Goal: Task Accomplishment & Management: Manage account settings

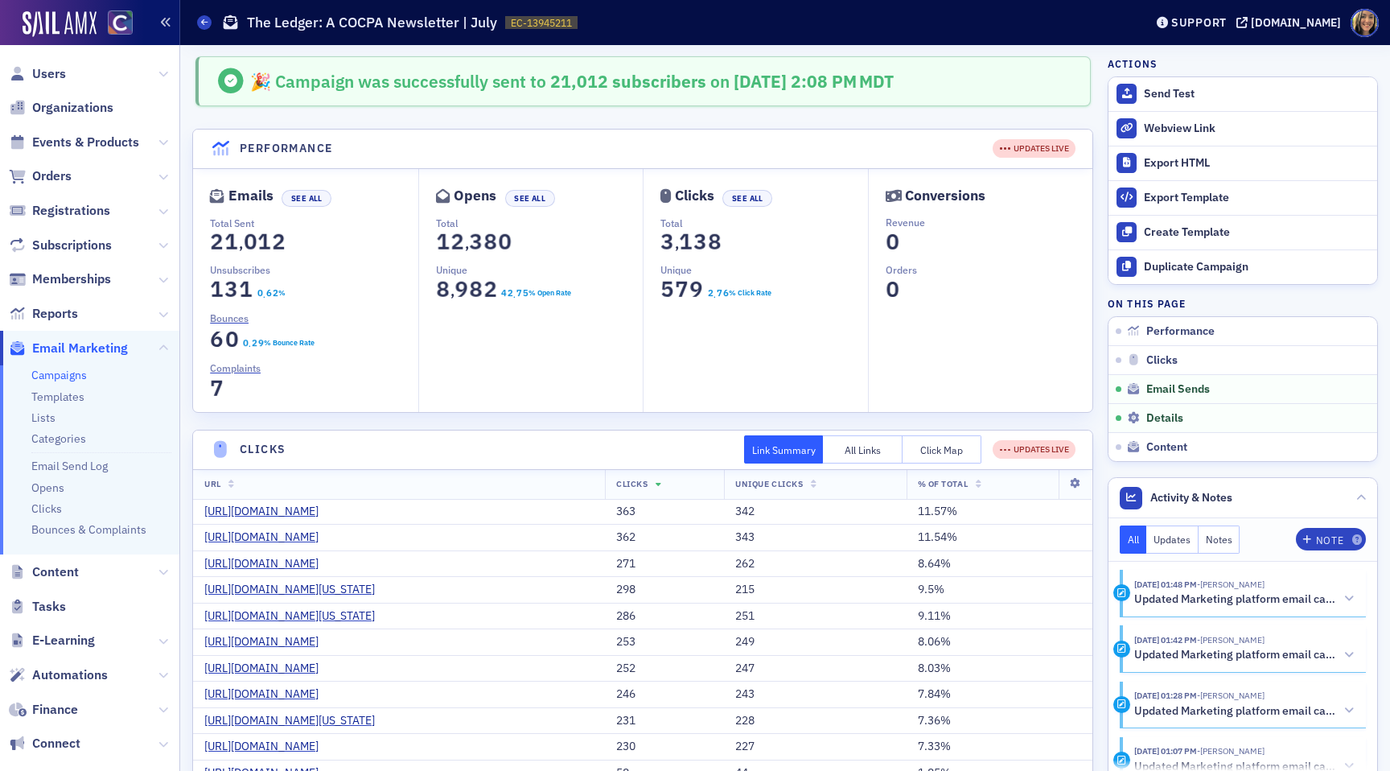
scroll to position [1010, 0]
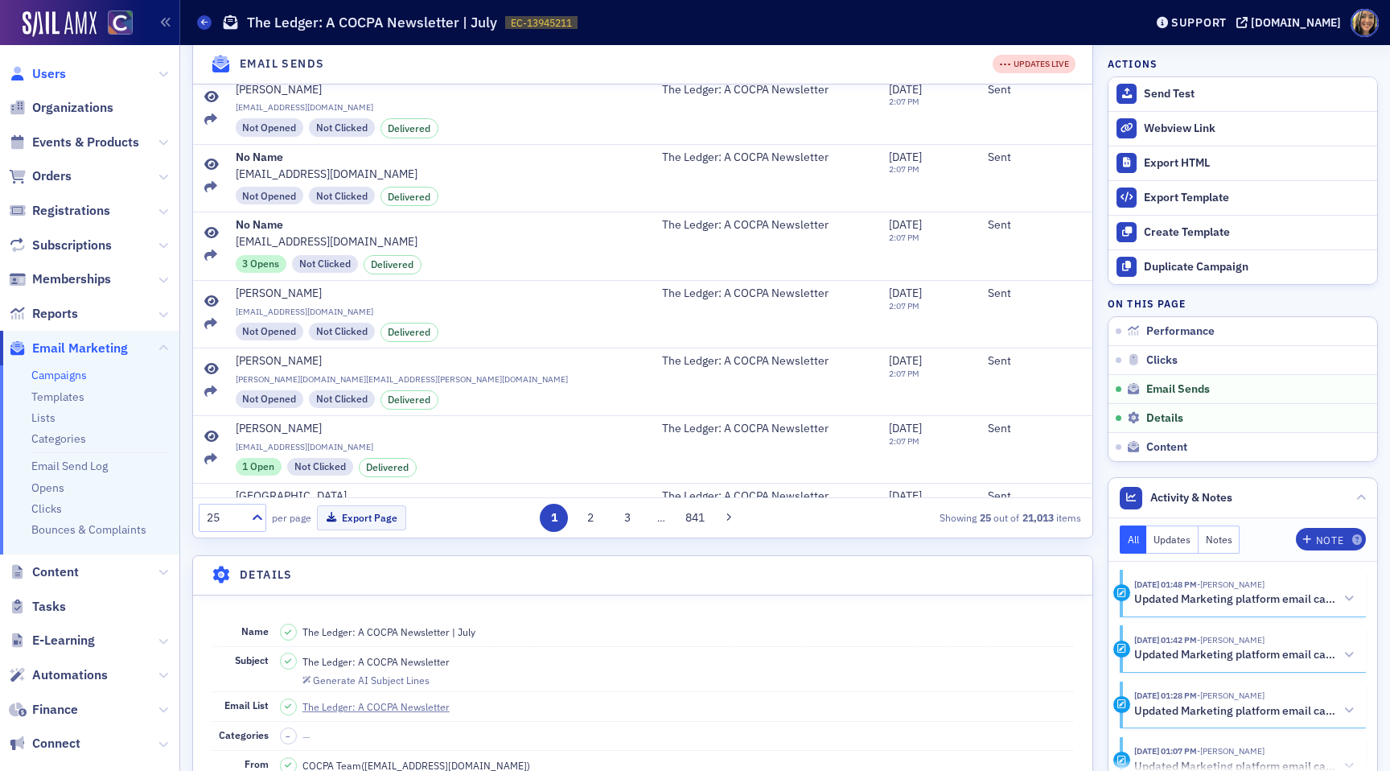
click at [53, 72] on span "Users" at bounding box center [49, 74] width 34 height 18
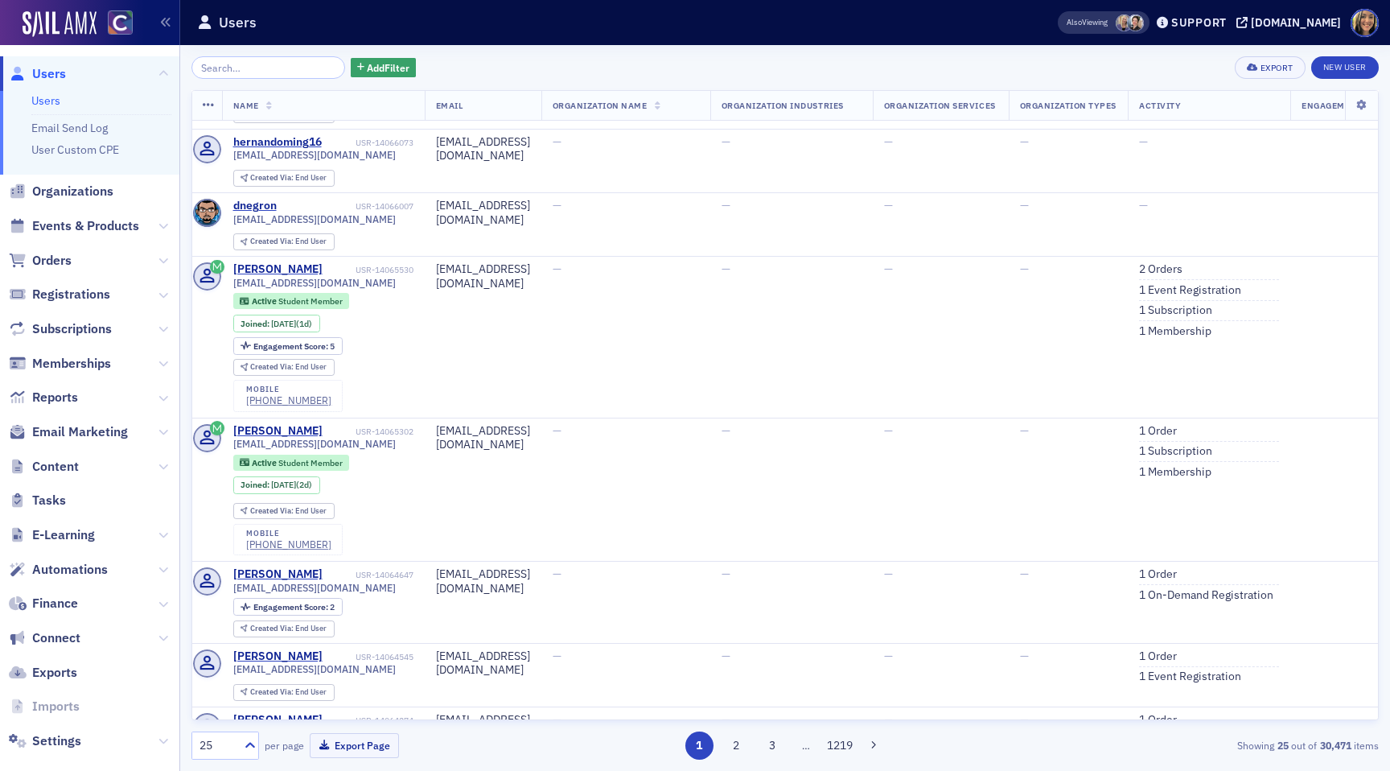
scroll to position [0, 5]
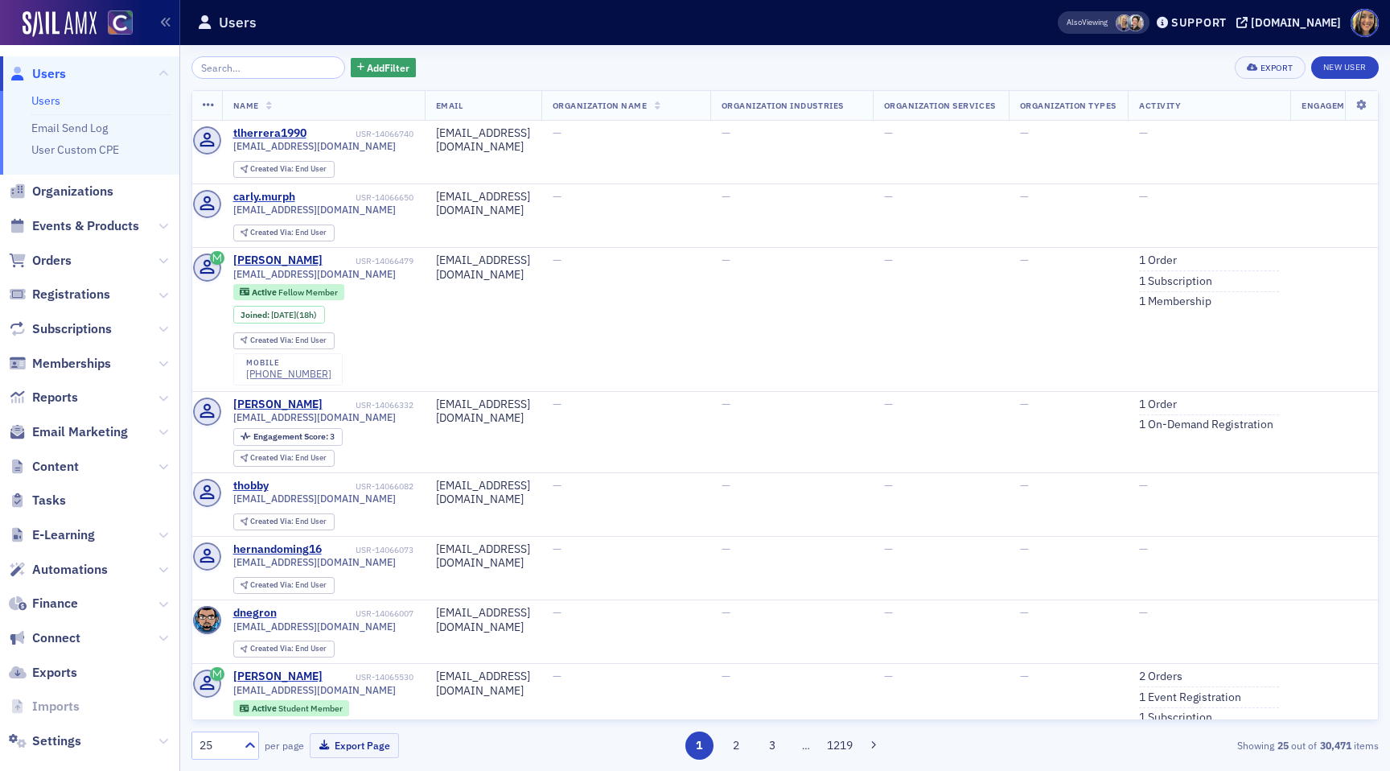
click at [298, 62] on input "search" at bounding box center [268, 67] width 154 height 23
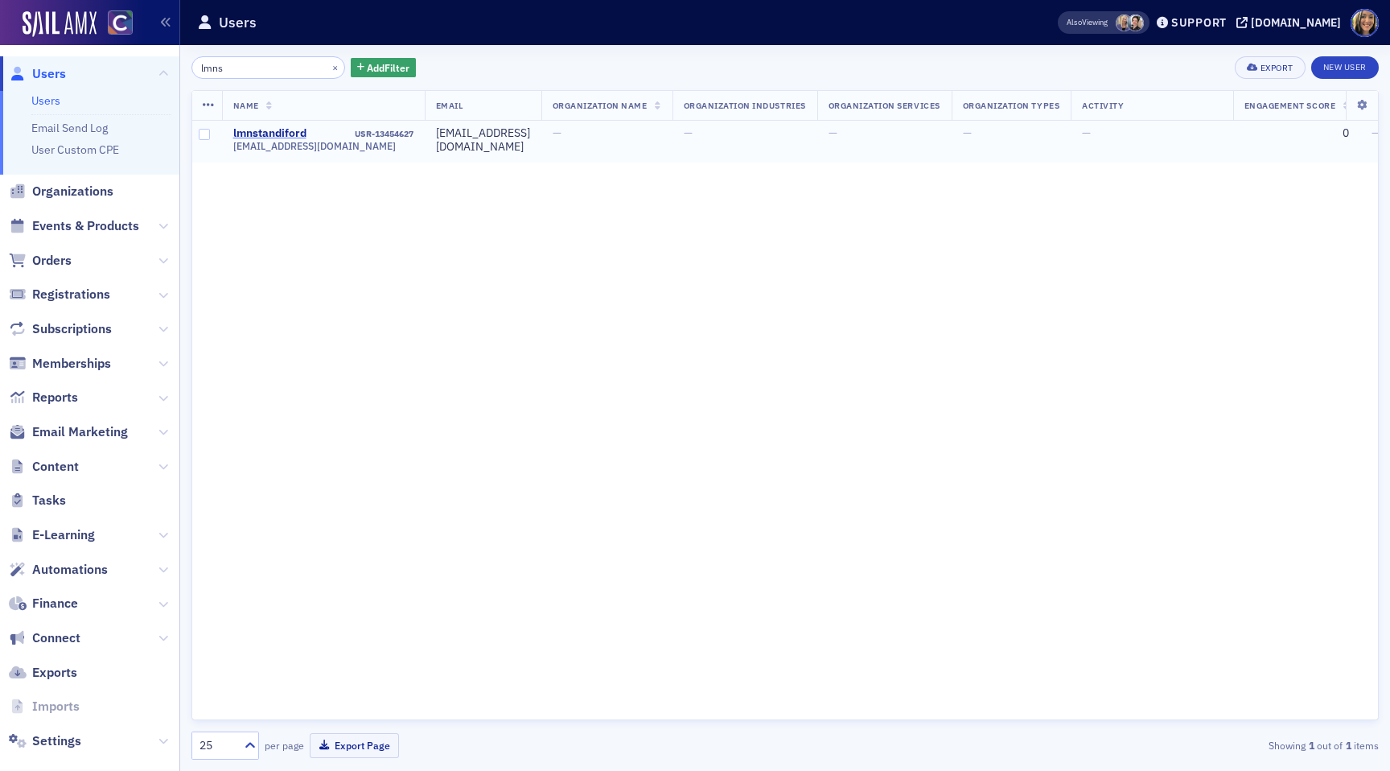
type input "lmns"
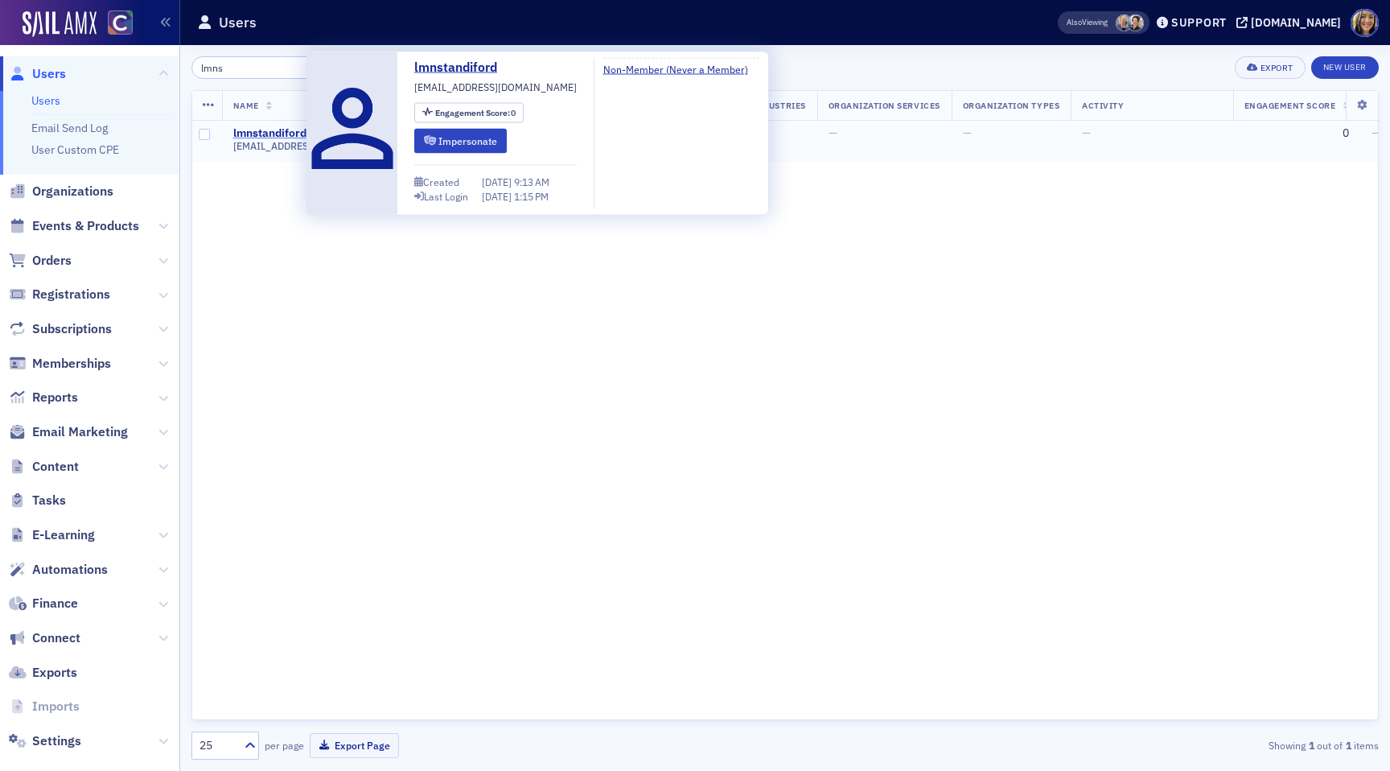
click at [278, 132] on div "lmnstandiford" at bounding box center [269, 133] width 73 height 14
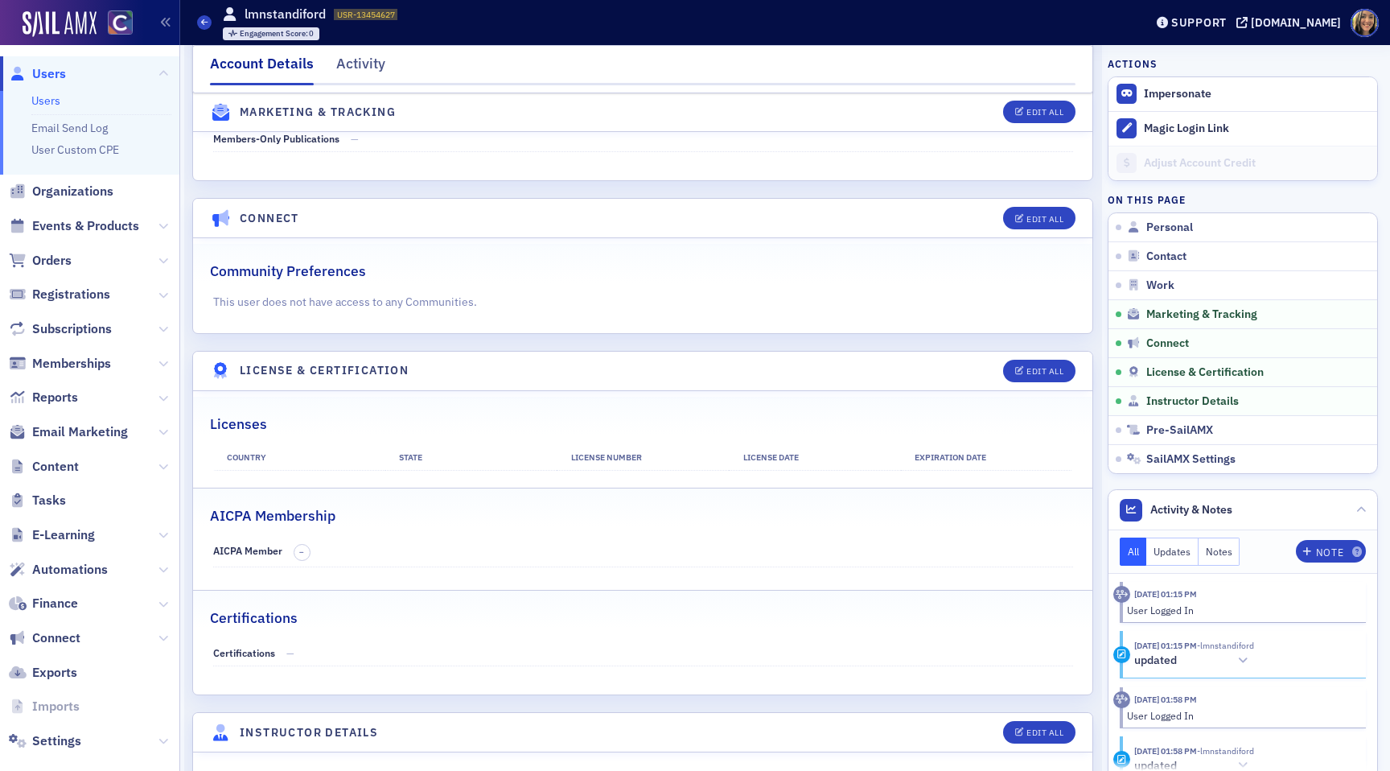
scroll to position [2869, 0]
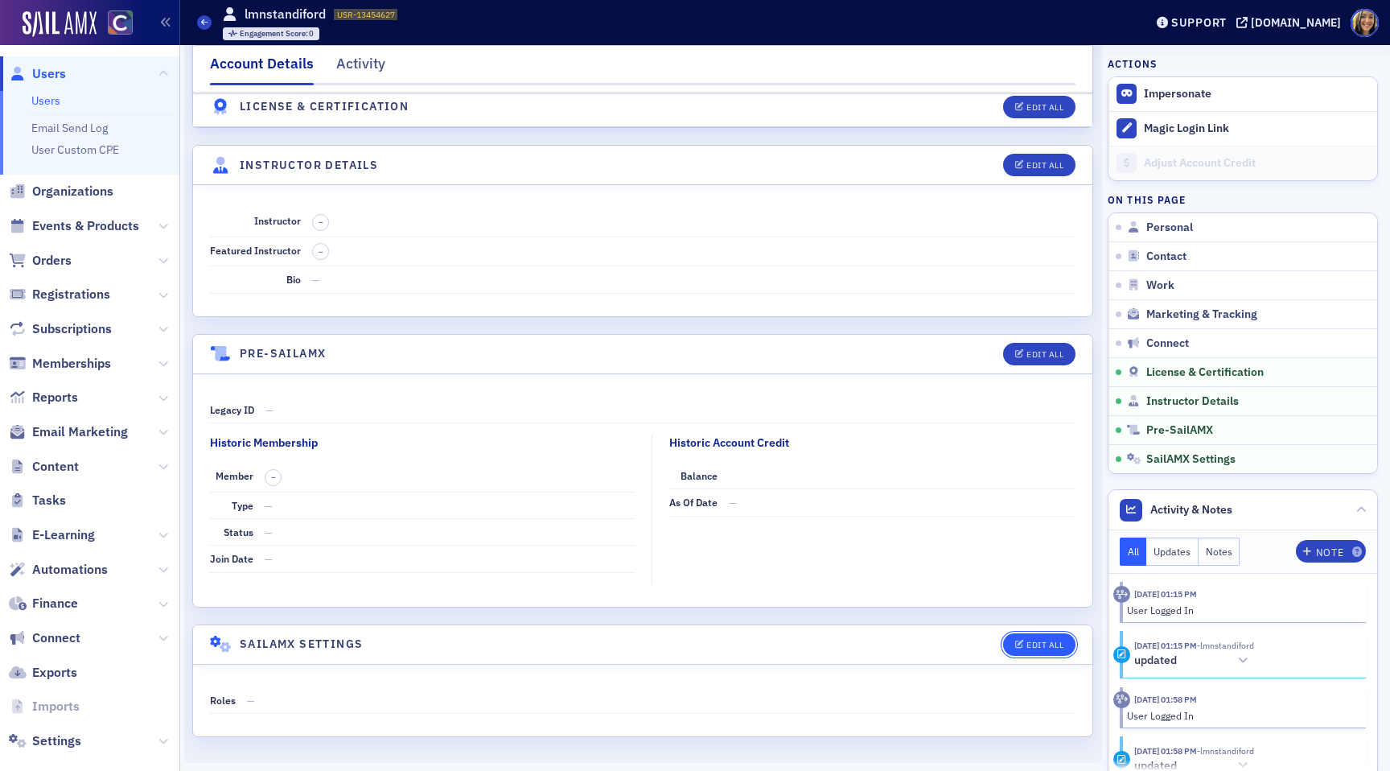
click at [1045, 640] on div "Edit All" at bounding box center [1044, 644] width 37 height 9
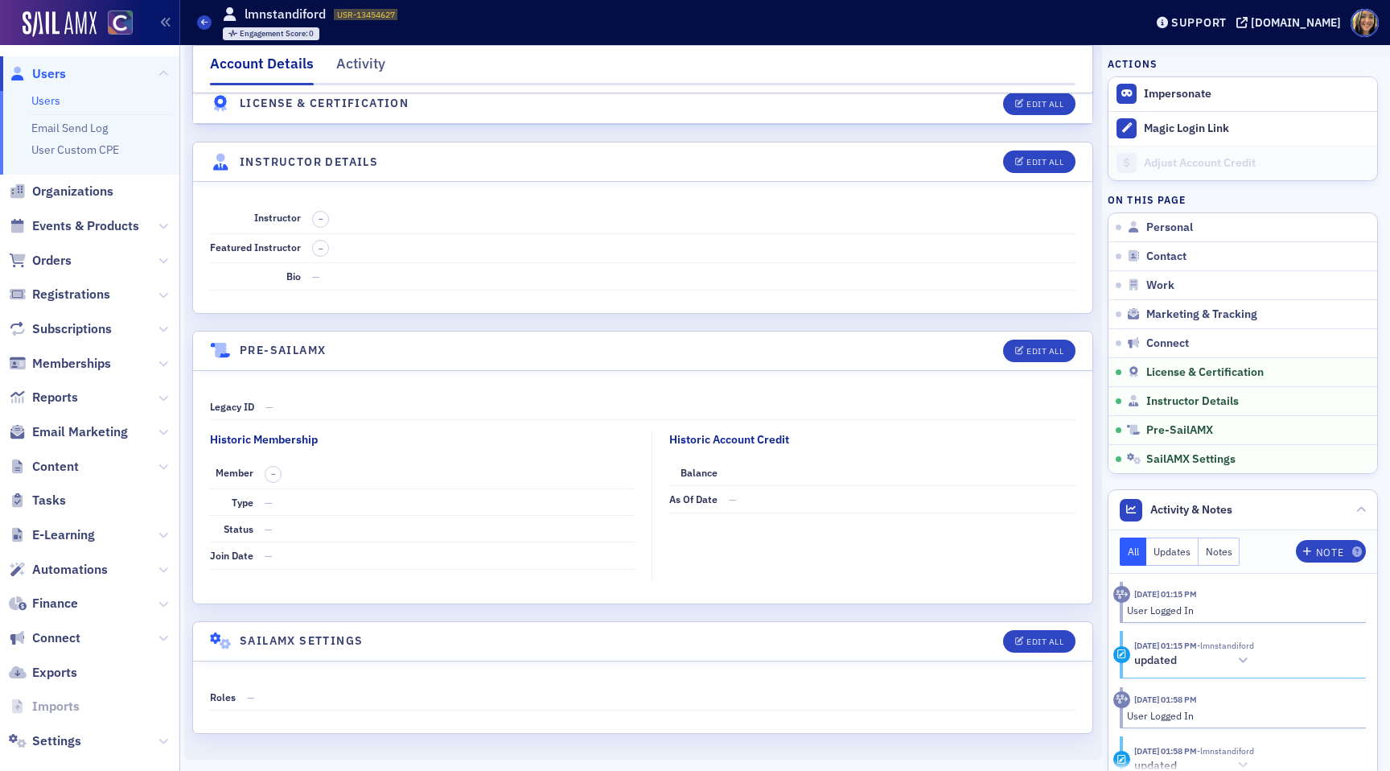
select select "US"
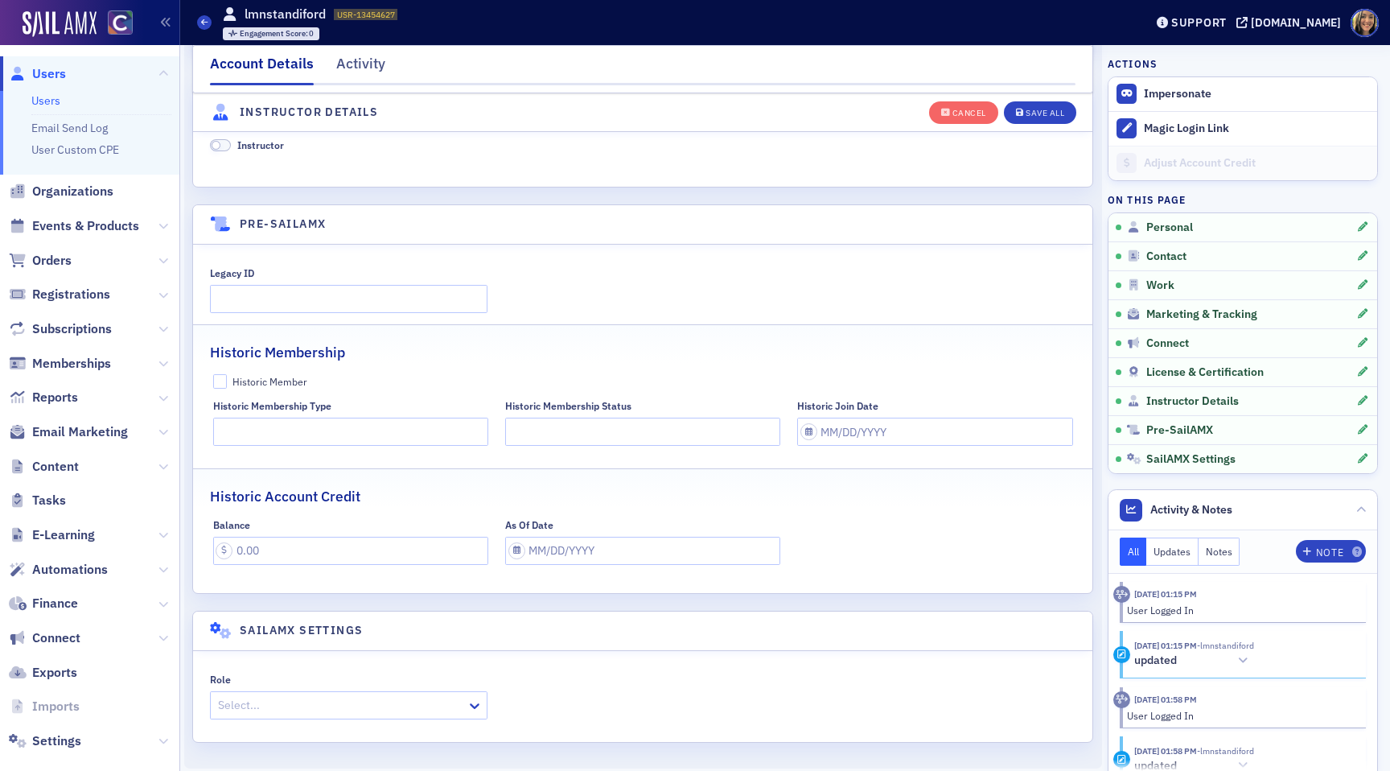
scroll to position [3255, 0]
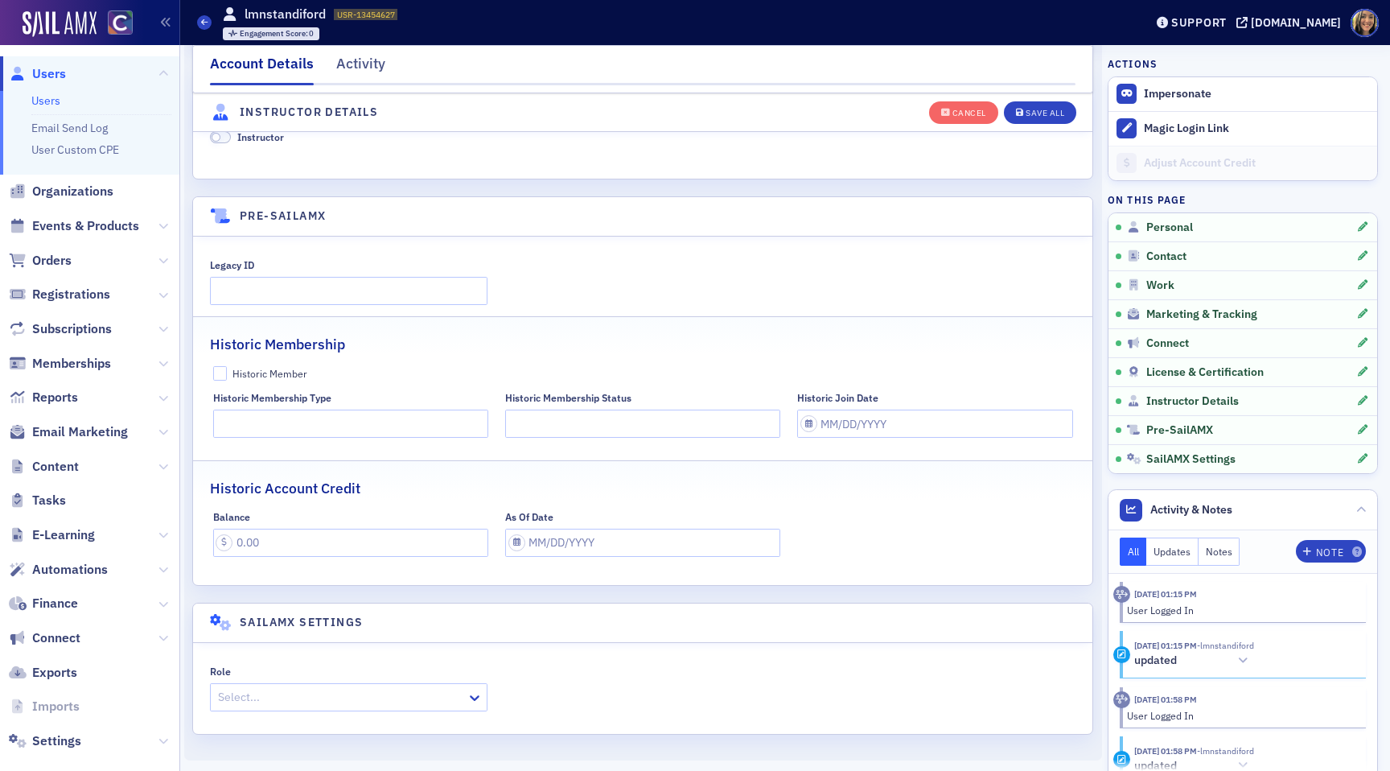
click at [257, 692] on div at bounding box center [340, 697] width 249 height 20
click at [722, 687] on div "Role Select..." at bounding box center [643, 688] width 866 height 46
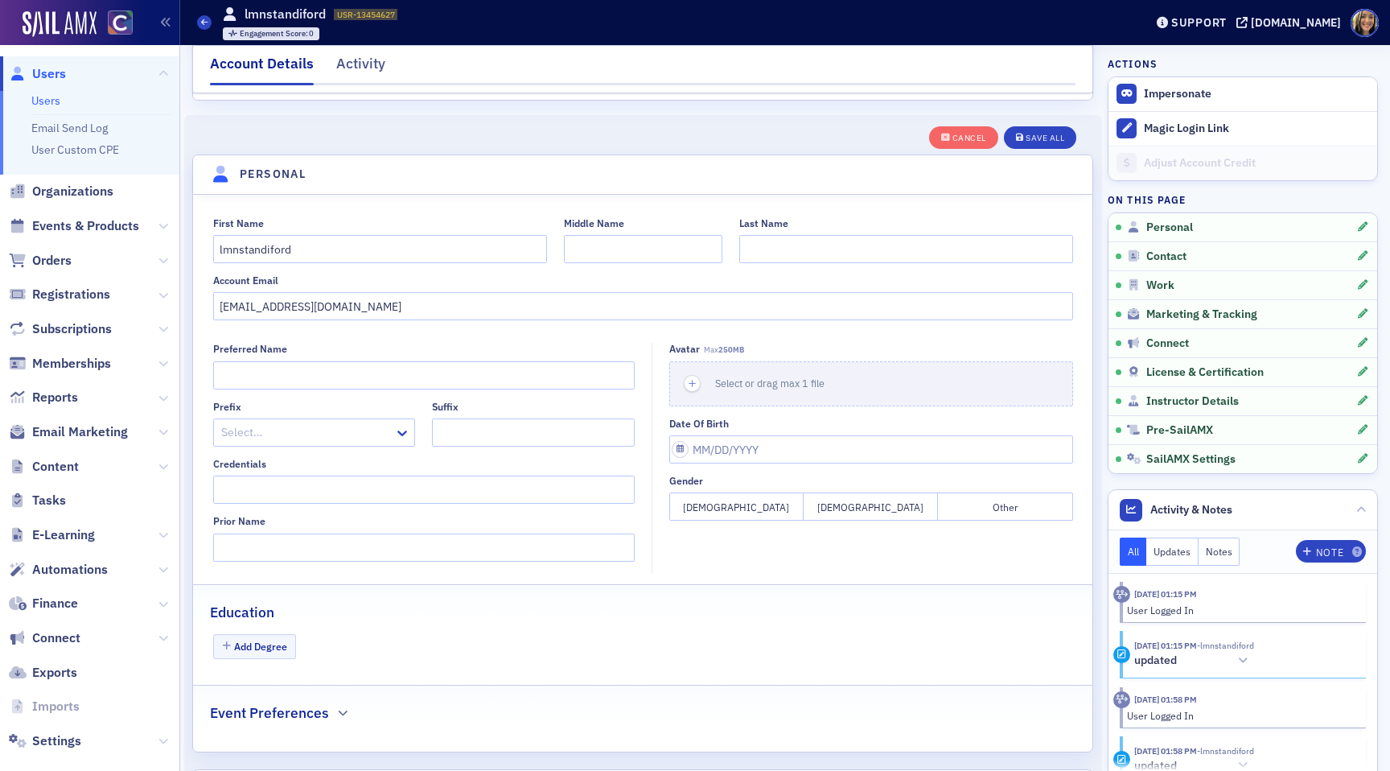
scroll to position [0, 0]
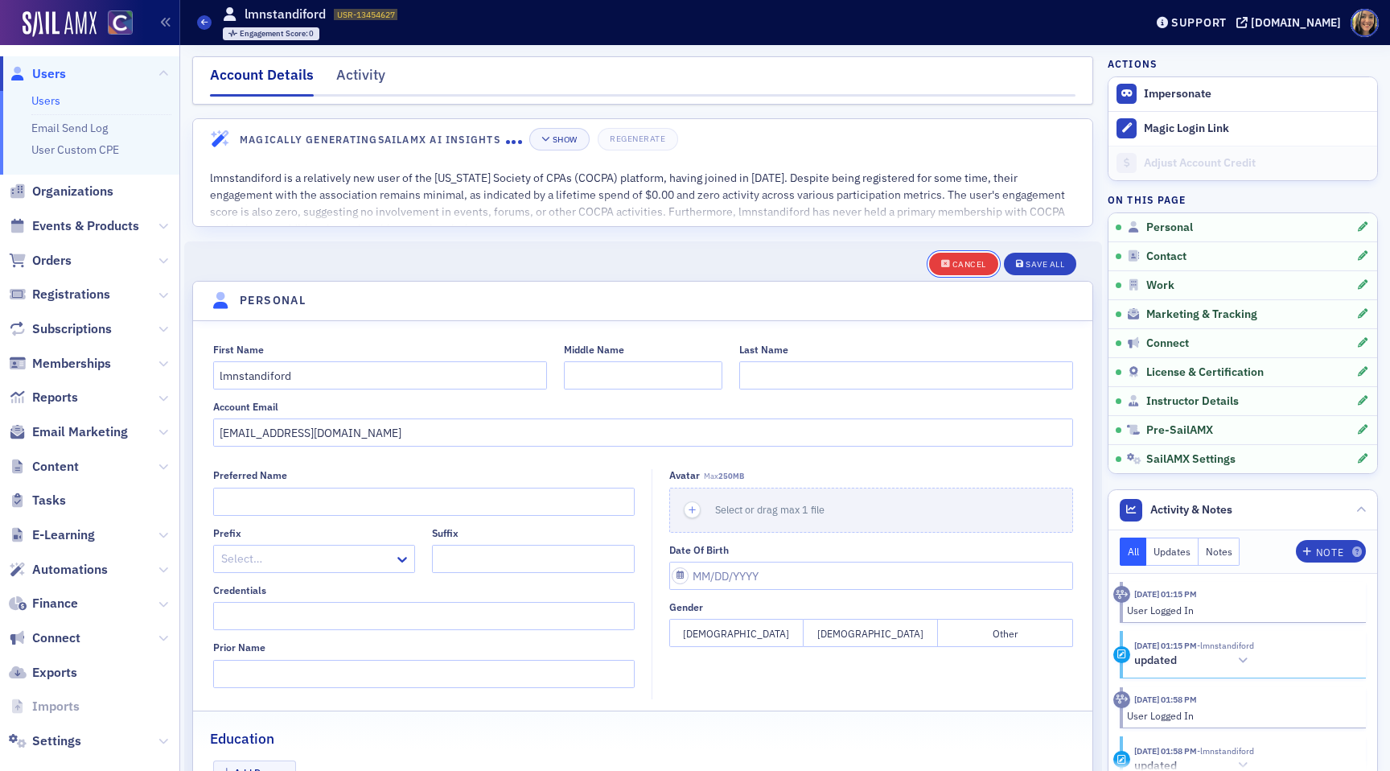
click at [952, 261] on div "Cancel" at bounding box center [969, 264] width 34 height 9
